Goal: Information Seeking & Learning: Learn about a topic

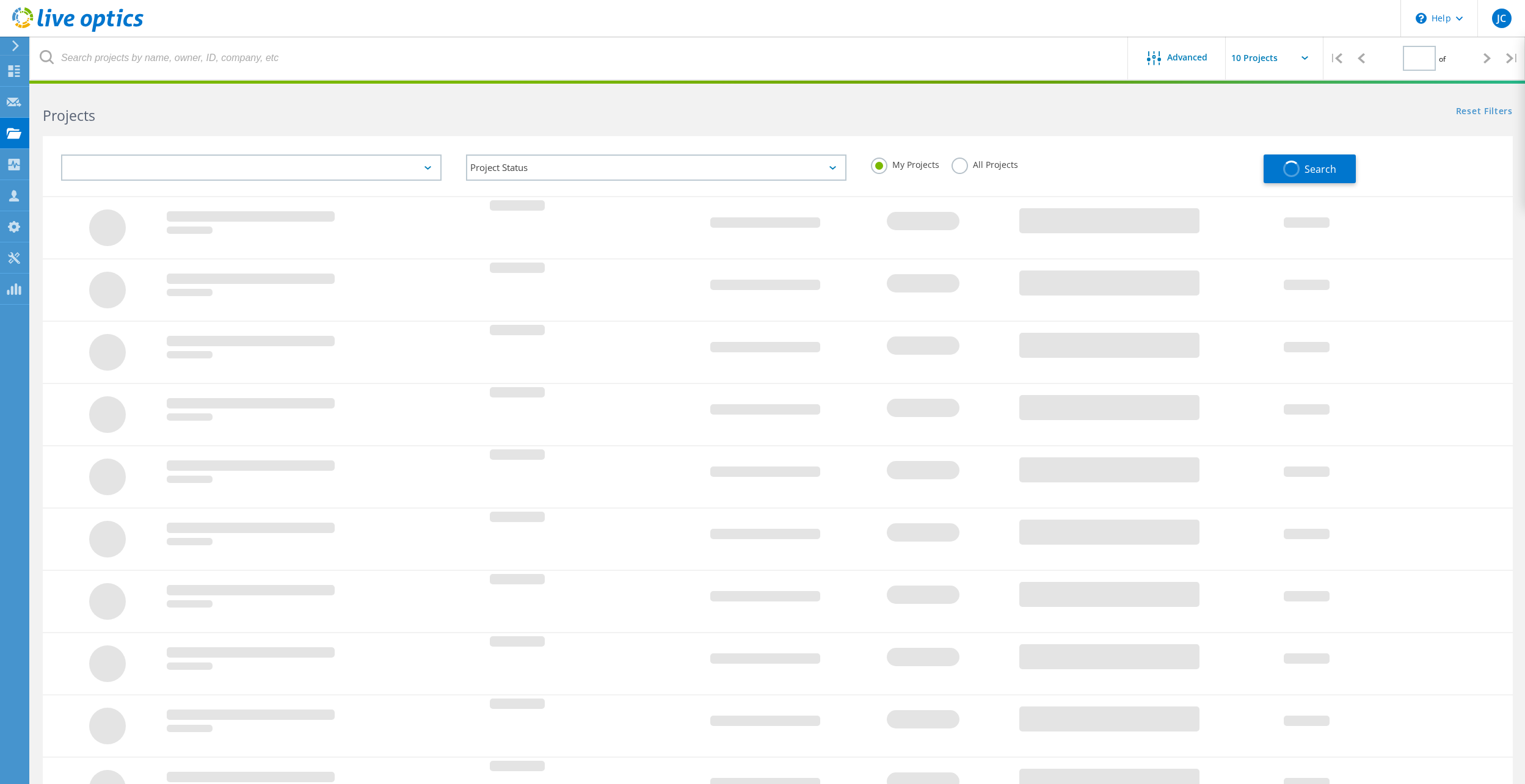
type input "1"
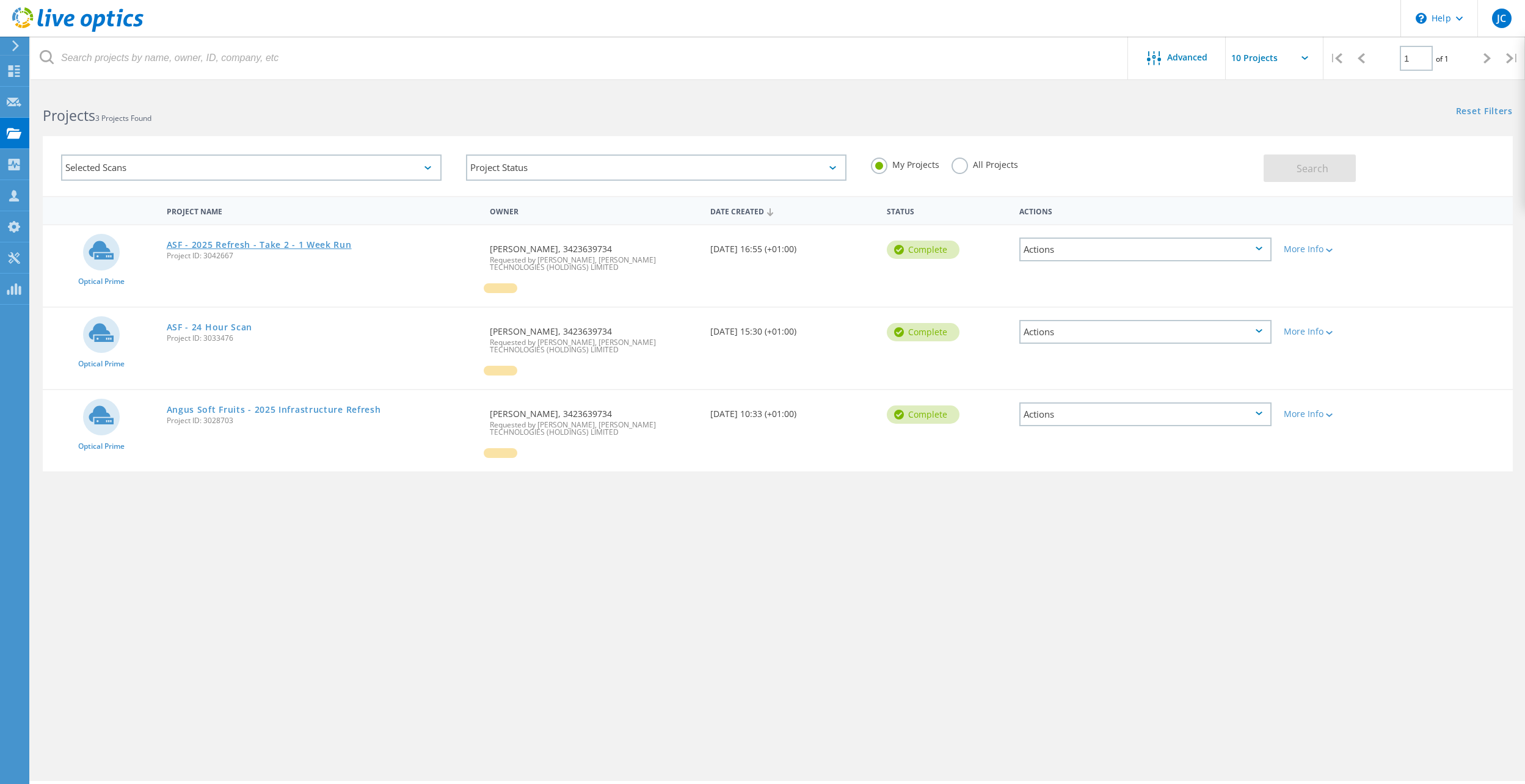
click at [318, 243] on link "ASF - 2025 Refresh - Take 2 - 1 Week Run" at bounding box center [259, 245] width 185 height 9
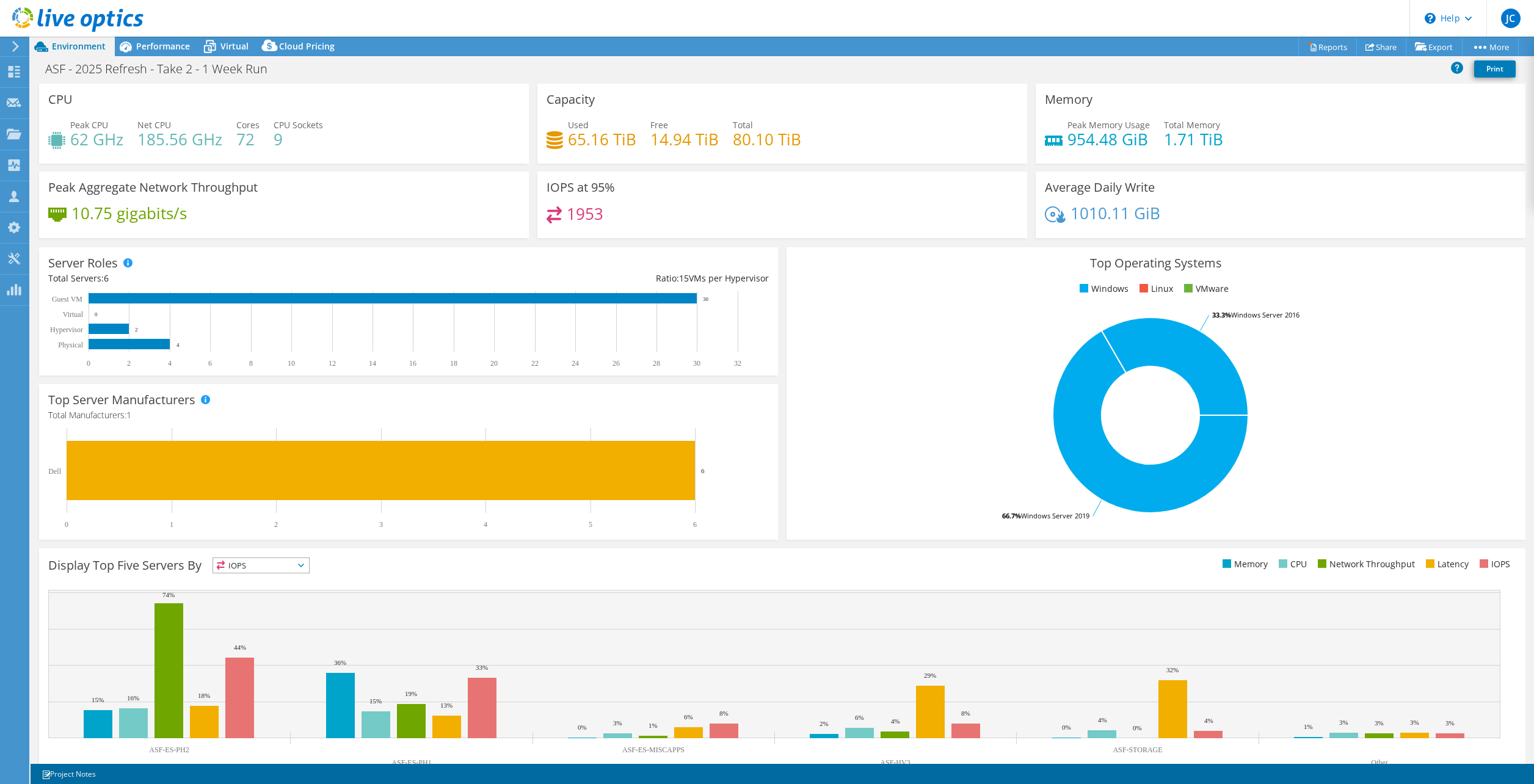
click at [289, 47] on span "Cloud Pricing" at bounding box center [307, 45] width 55 height 11
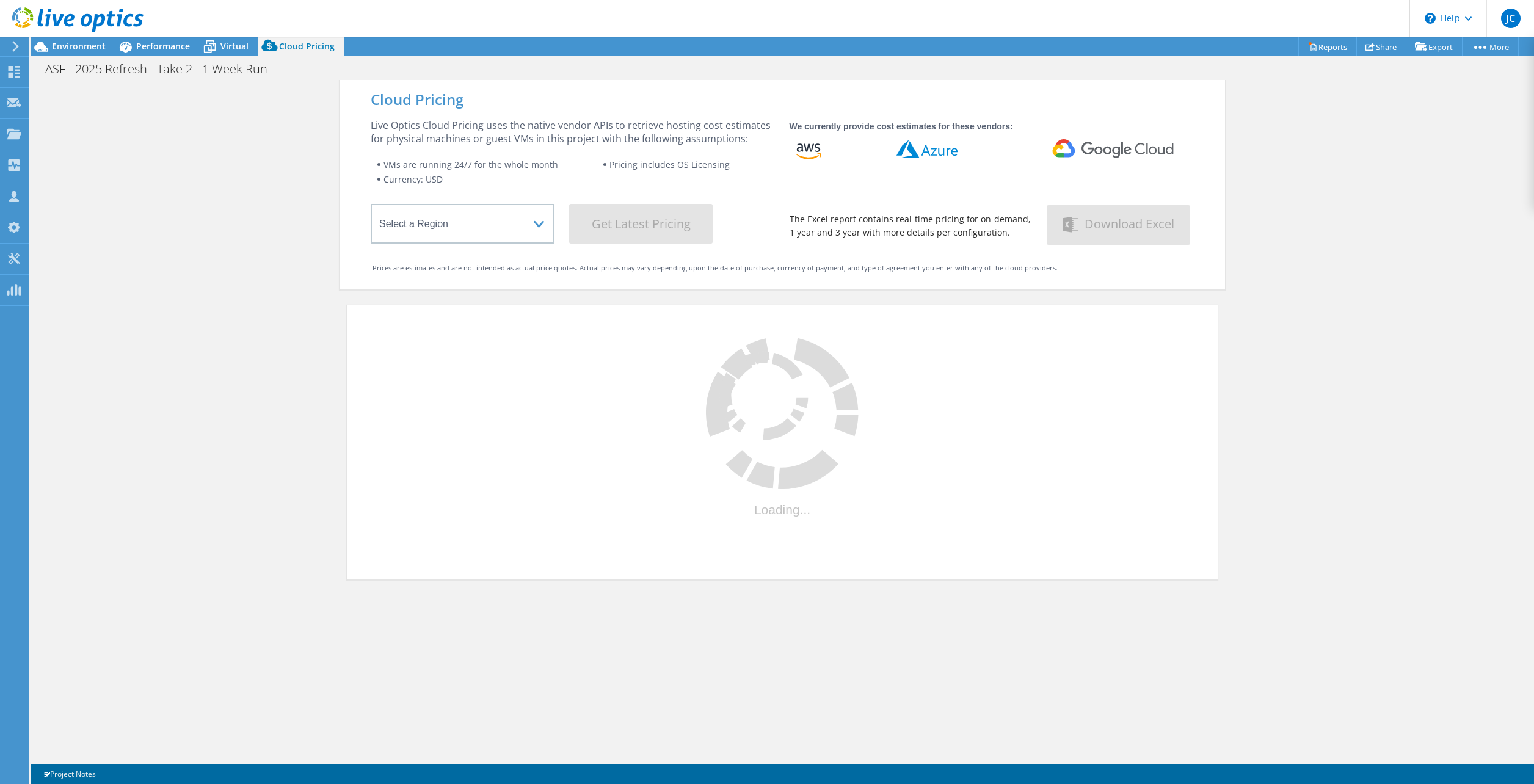
select select "USD"
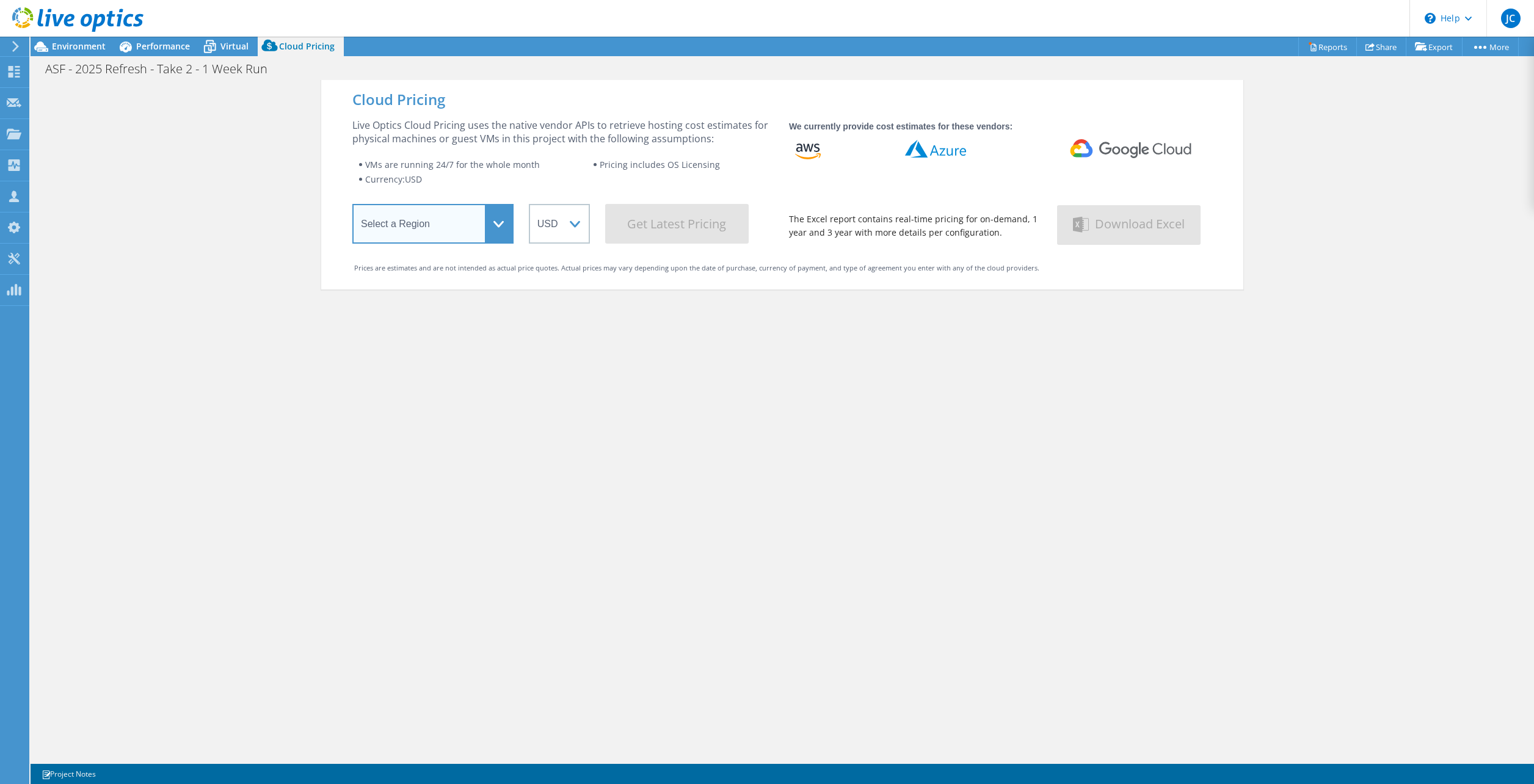
drag, startPoint x: 451, startPoint y: 236, endPoint x: 426, endPoint y: 241, distance: 25.5
click at [451, 236] on select "Select a Region [GEOGRAPHIC_DATA] ([GEOGRAPHIC_DATA]) [GEOGRAPHIC_DATA] ([GEOGR…" at bounding box center [433, 224] width 161 height 40
select select "EULondon"
click at [353, 207] on select "Select a Region [GEOGRAPHIC_DATA] ([GEOGRAPHIC_DATA]) [GEOGRAPHIC_DATA] ([GEOGR…" at bounding box center [433, 224] width 161 height 40
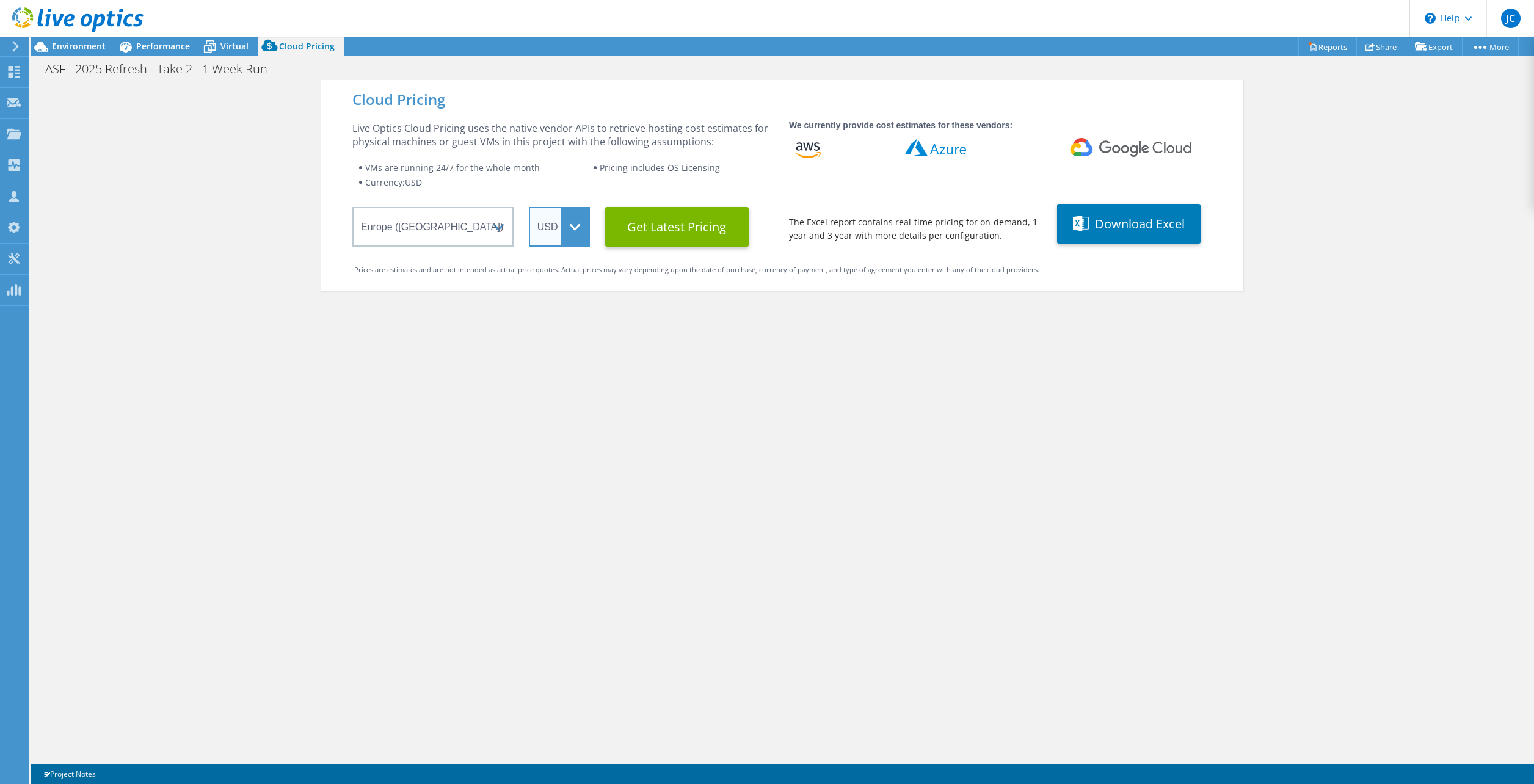
click at [568, 229] on select "ARS AUD BRL CAD CHF CLP CNY DKK EUR GBP HKD HUF INR JPY MXN MYR NOK NZD PEN SEK…" at bounding box center [559, 227] width 61 height 40
click at [529, 207] on select "ARS AUD BRL CAD CHF CLP CNY DKK EUR GBP HKD HUF INR JPY MXN MYR NOK NZD PEN SEK…" at bounding box center [559, 227] width 61 height 40
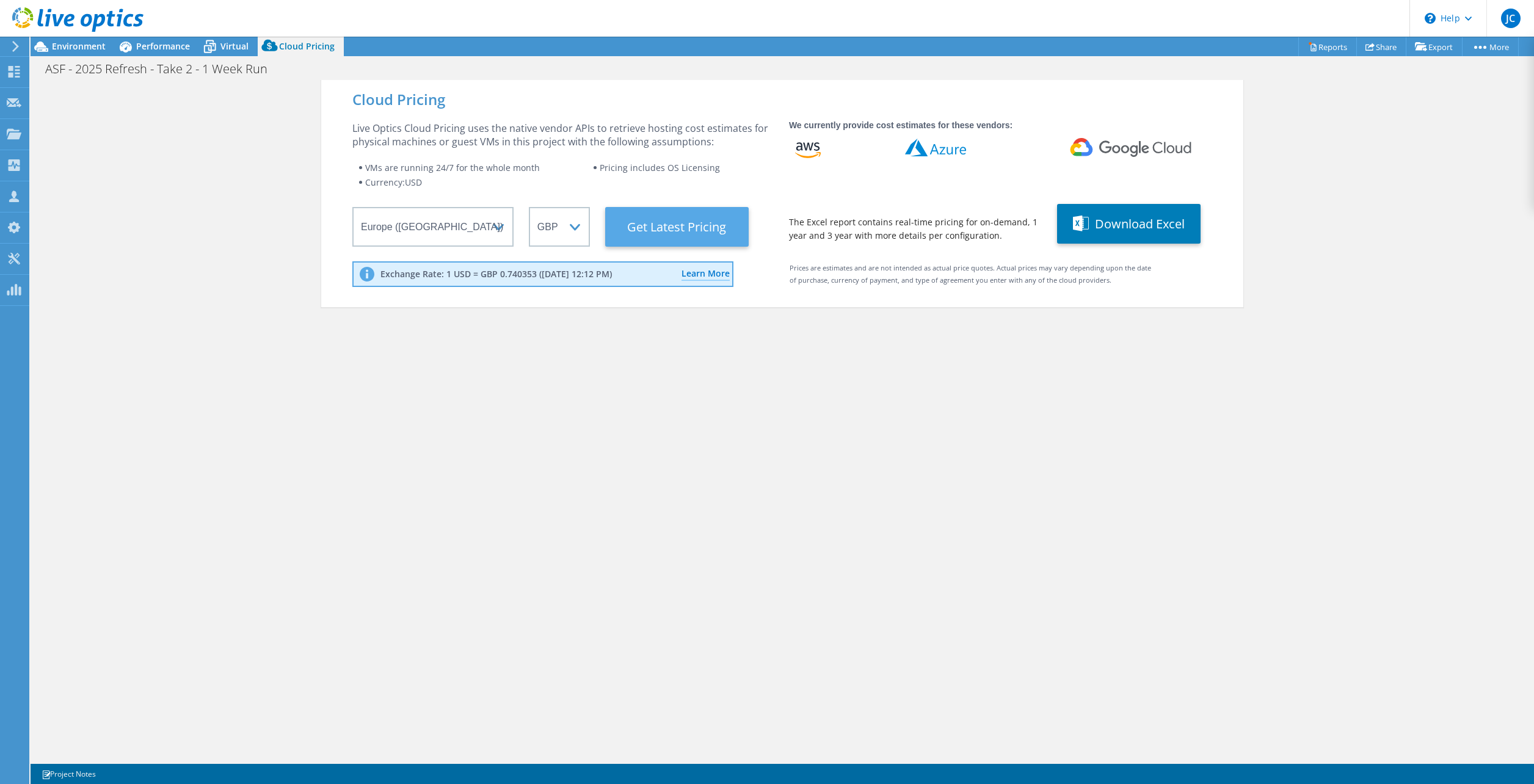
click at [661, 227] on Latest "Get Latest Pricing" at bounding box center [677, 227] width 143 height 40
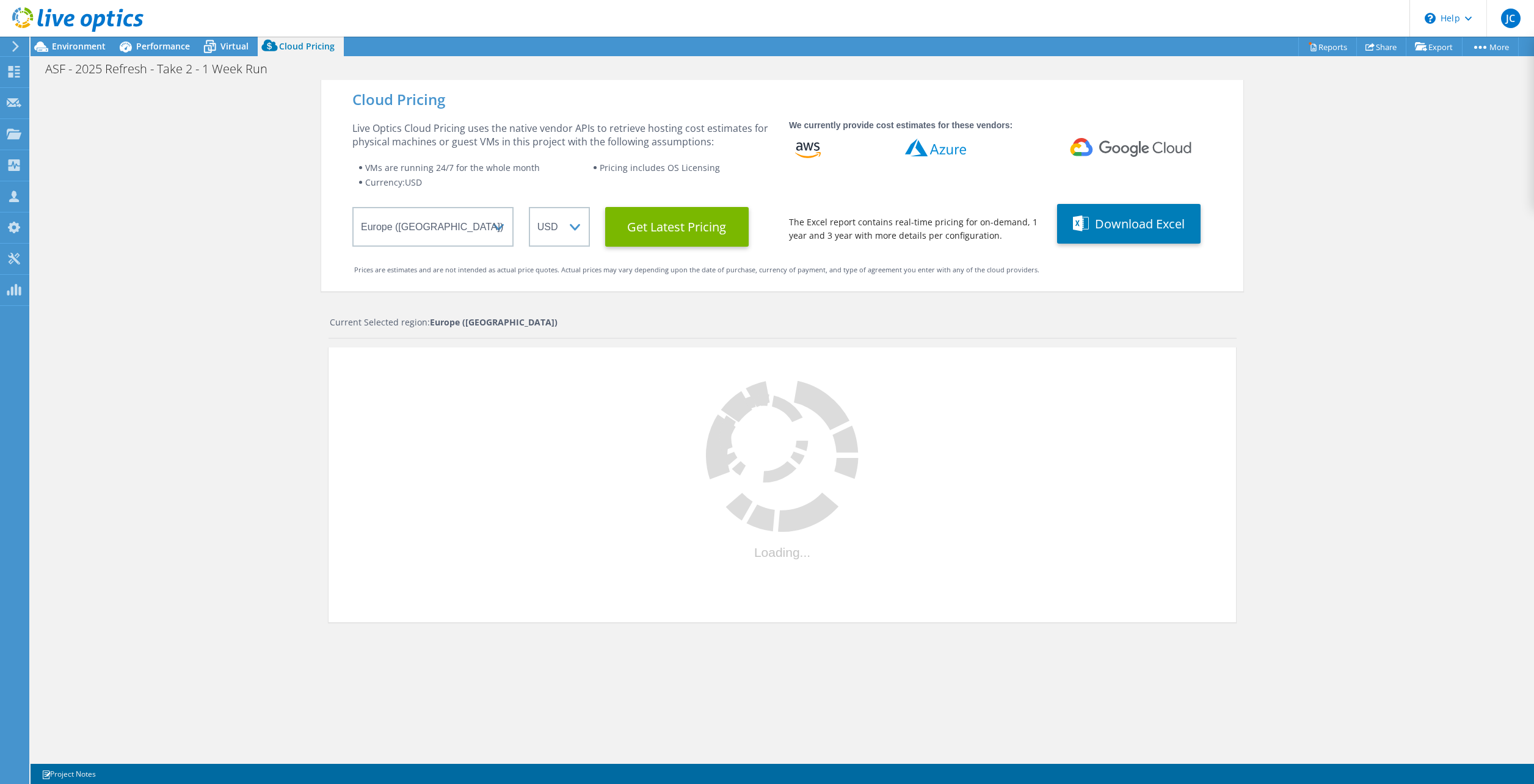
select select "GBP"
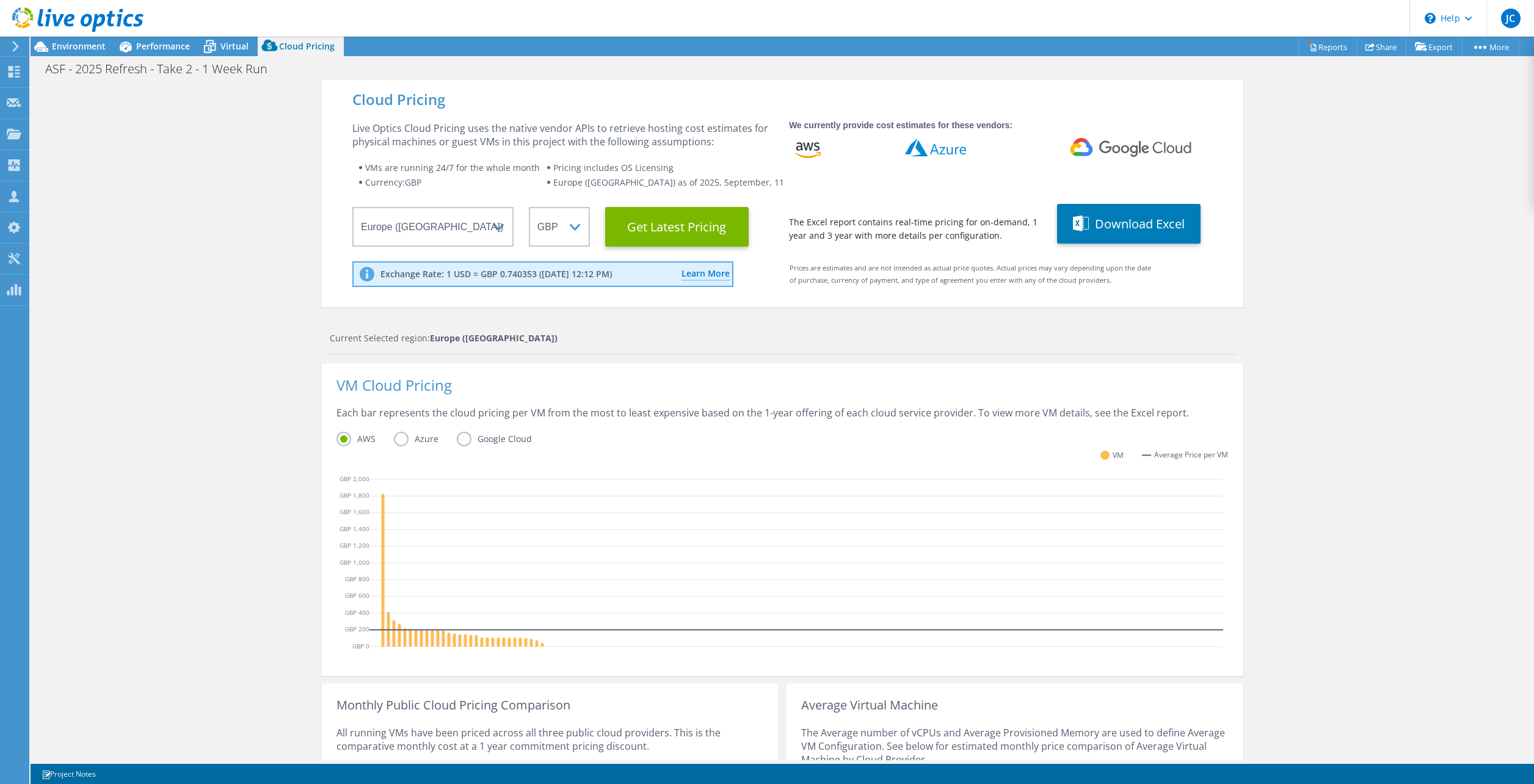
scroll to position [73, 0]
click at [237, 659] on div "Cloud Pricing Live Optics Cloud Pricing uses the native vendor APIs to retrieve…" at bounding box center [782, 496] width 1503 height 832
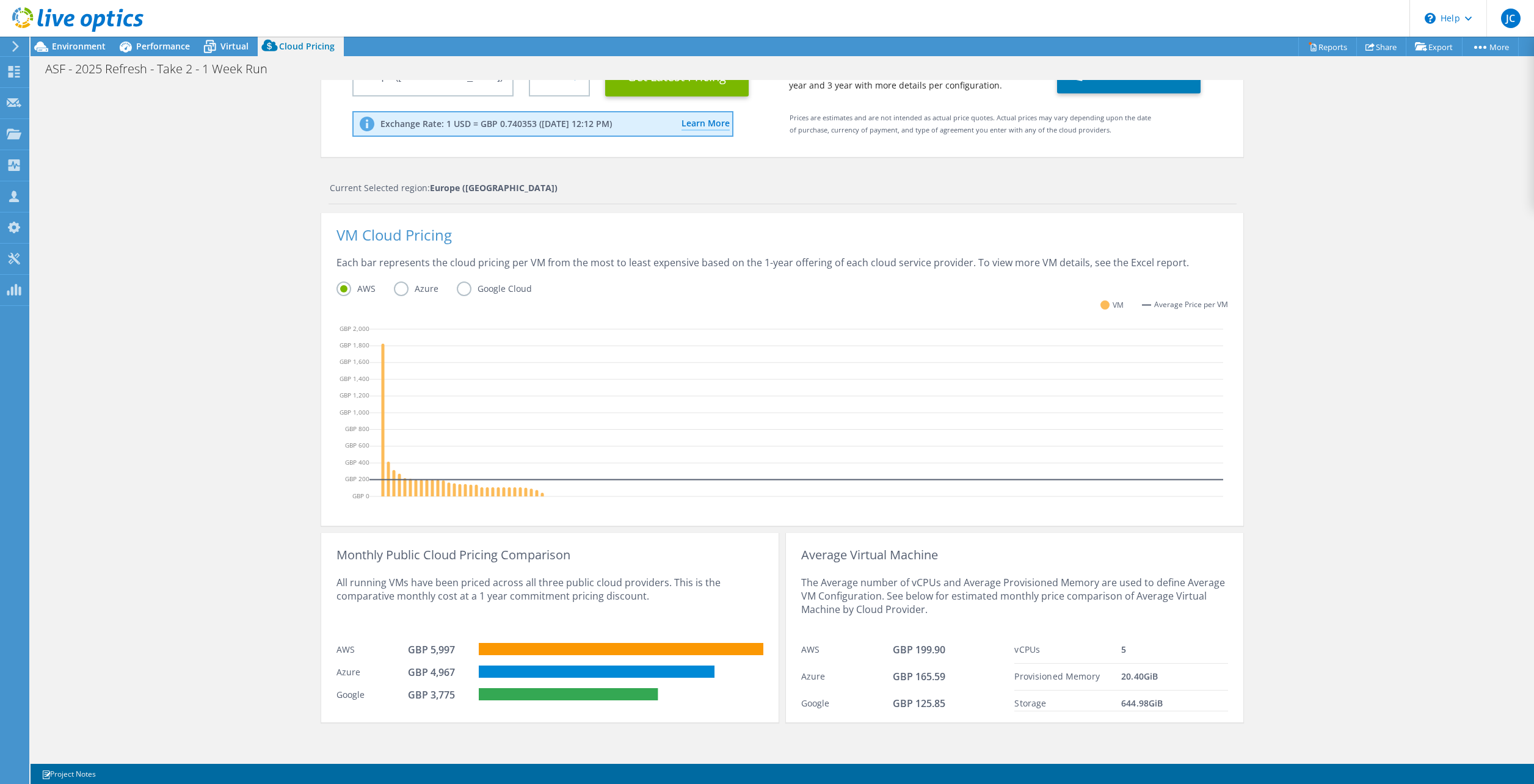
scroll to position [151, 0]
click at [420, 288] on label "Azure" at bounding box center [425, 287] width 63 height 15
click at [0, 0] on input "Azure" at bounding box center [0, 0] width 0 height 0
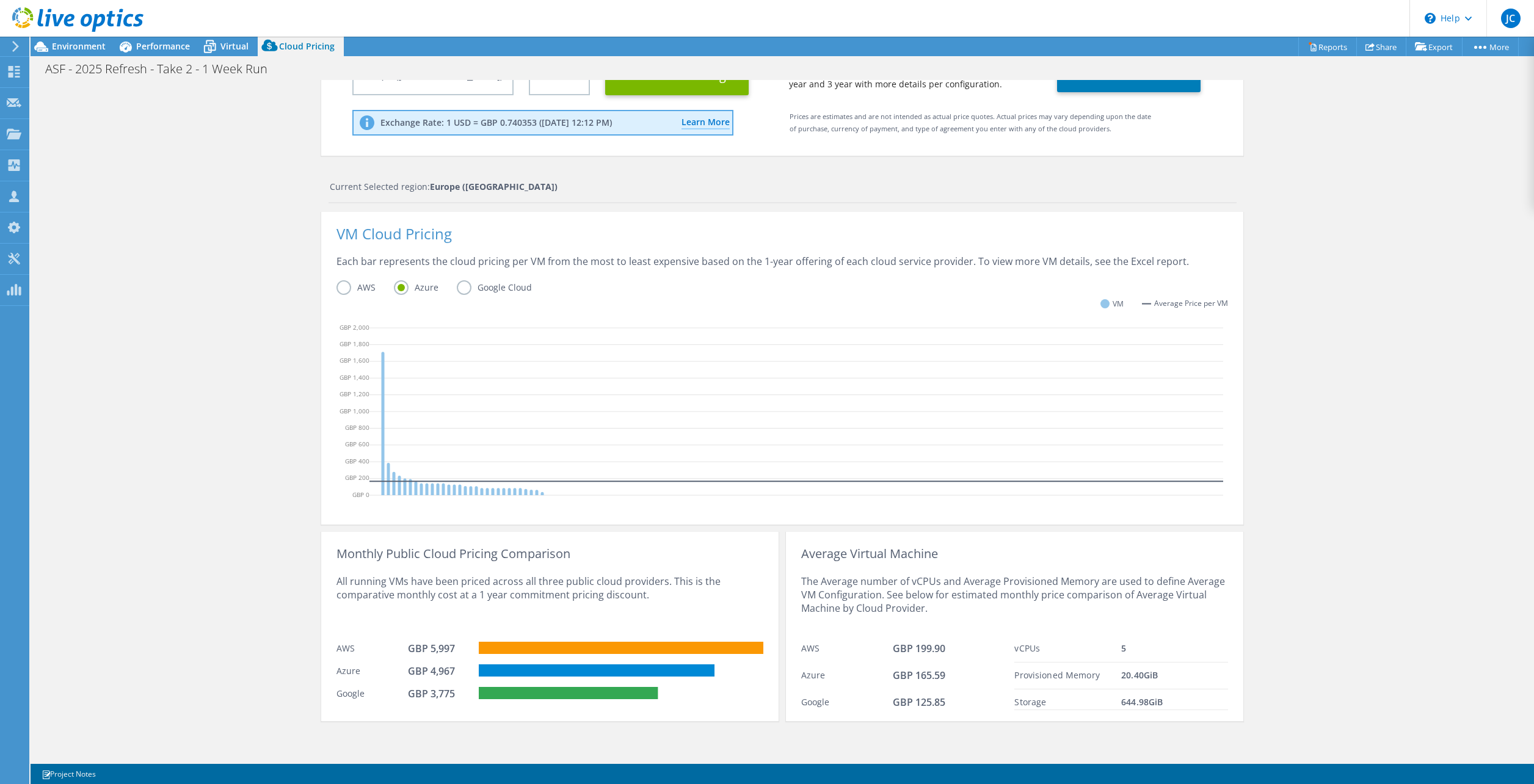
click at [259, 701] on div "Cloud Pricing Live Optics Cloud Pricing uses the native vendor APIs to retrieve…" at bounding box center [782, 345] width 1503 height 832
